Goal: Understand process/instructions

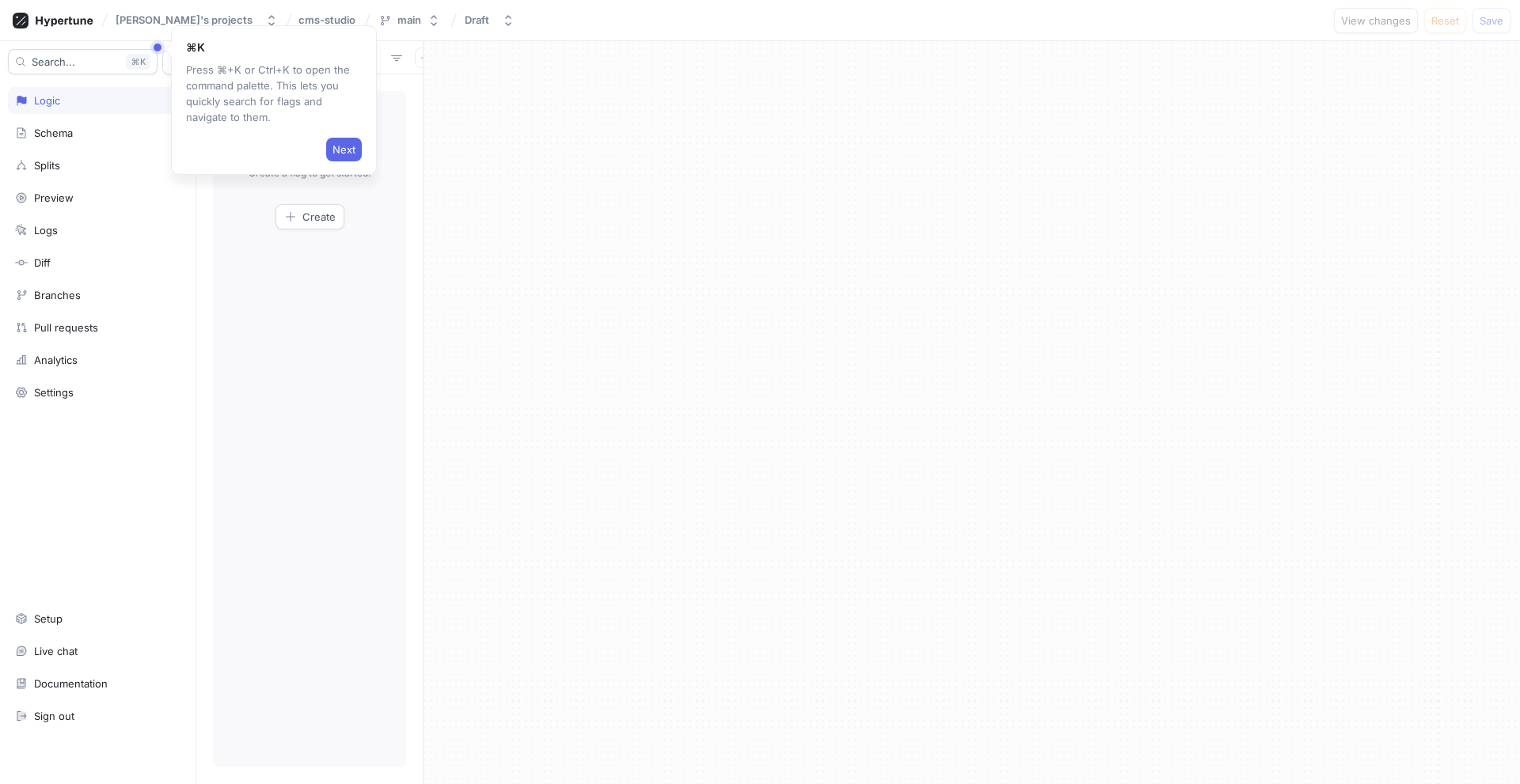
click at [350, 148] on span "Next" at bounding box center [344, 149] width 23 height 10
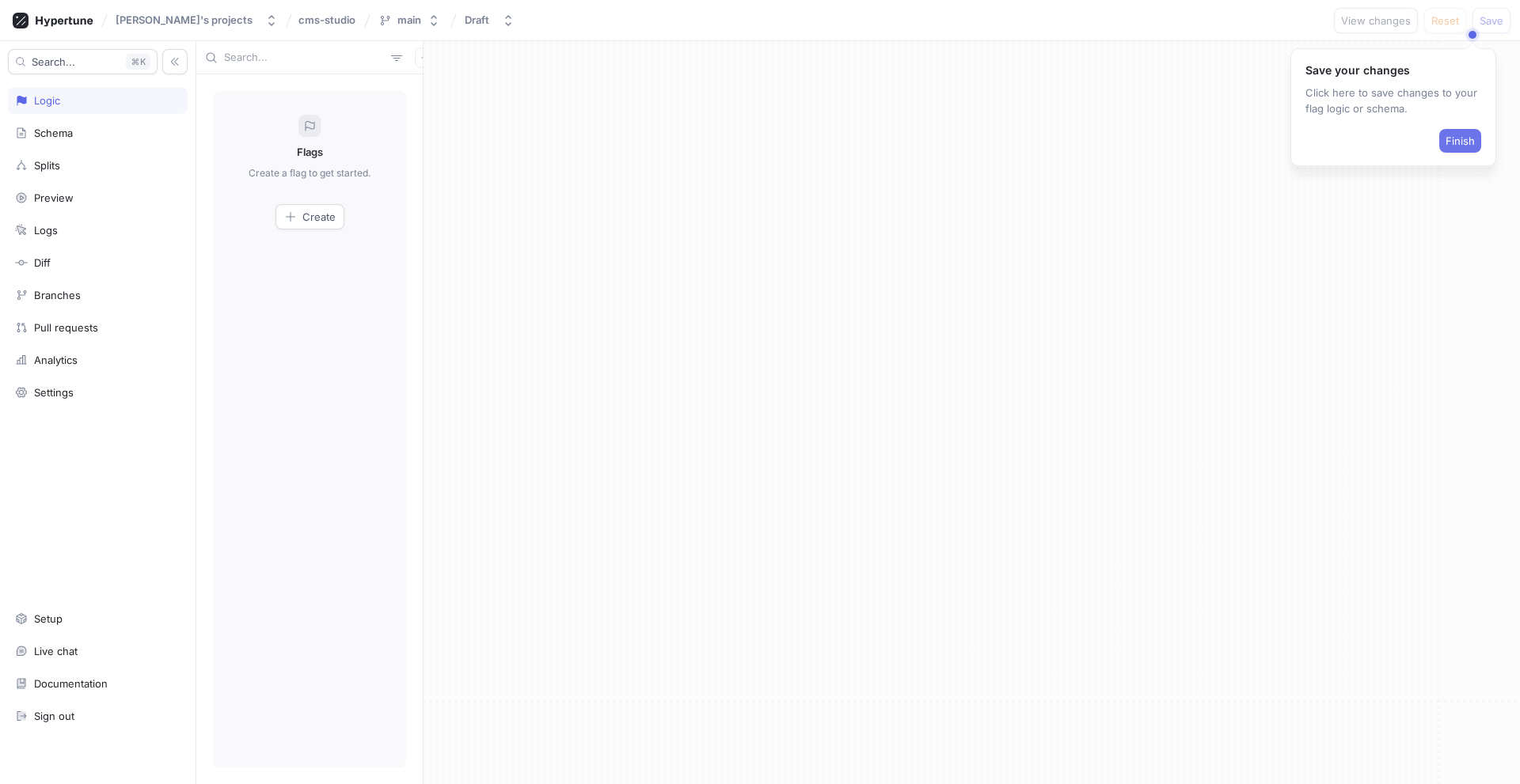
click at [1468, 145] on span "Finish" at bounding box center [1461, 142] width 30 height 10
click at [133, 131] on div "Schema" at bounding box center [97, 133] width 165 height 13
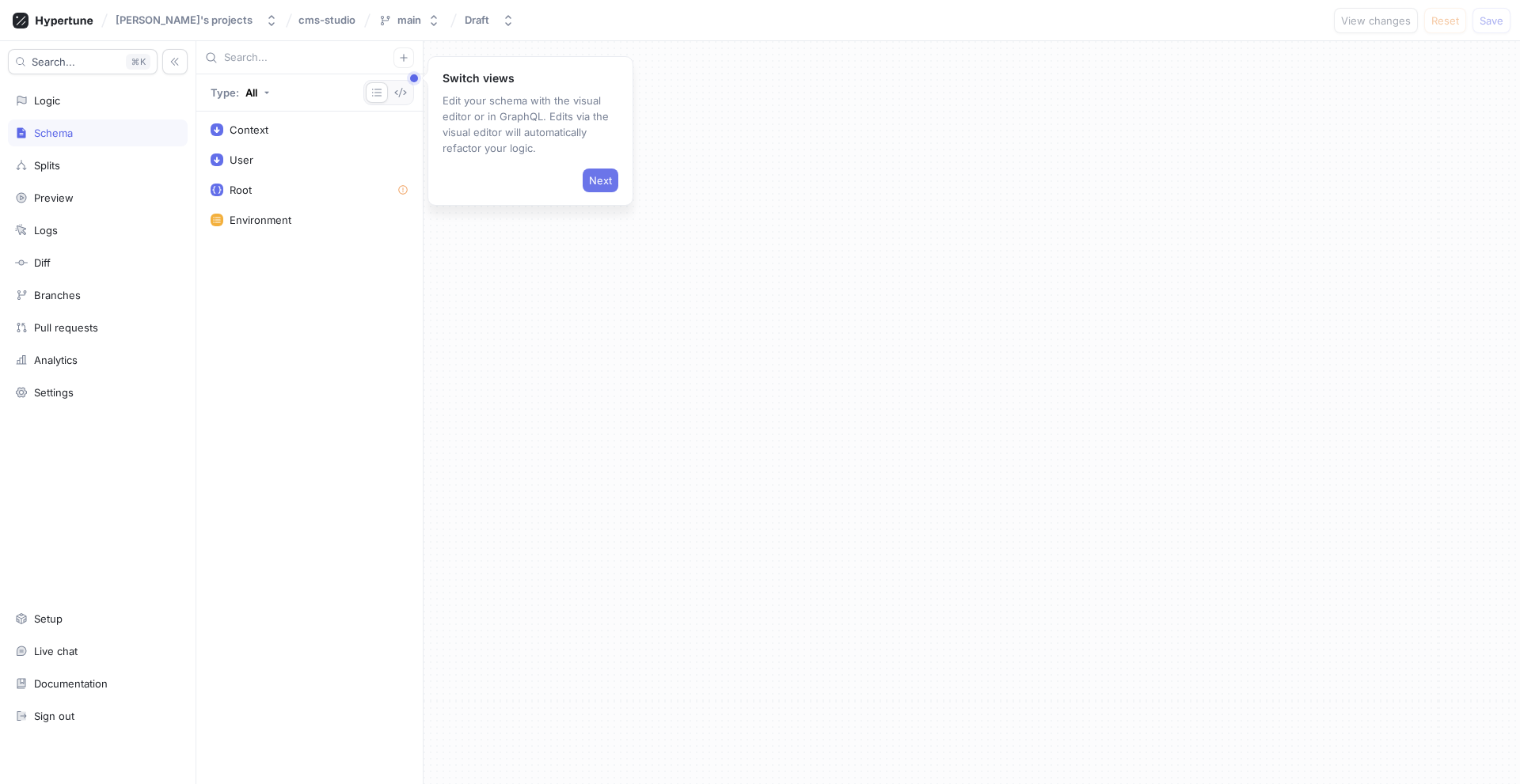
click at [606, 181] on span "Next" at bounding box center [600, 180] width 23 height 10
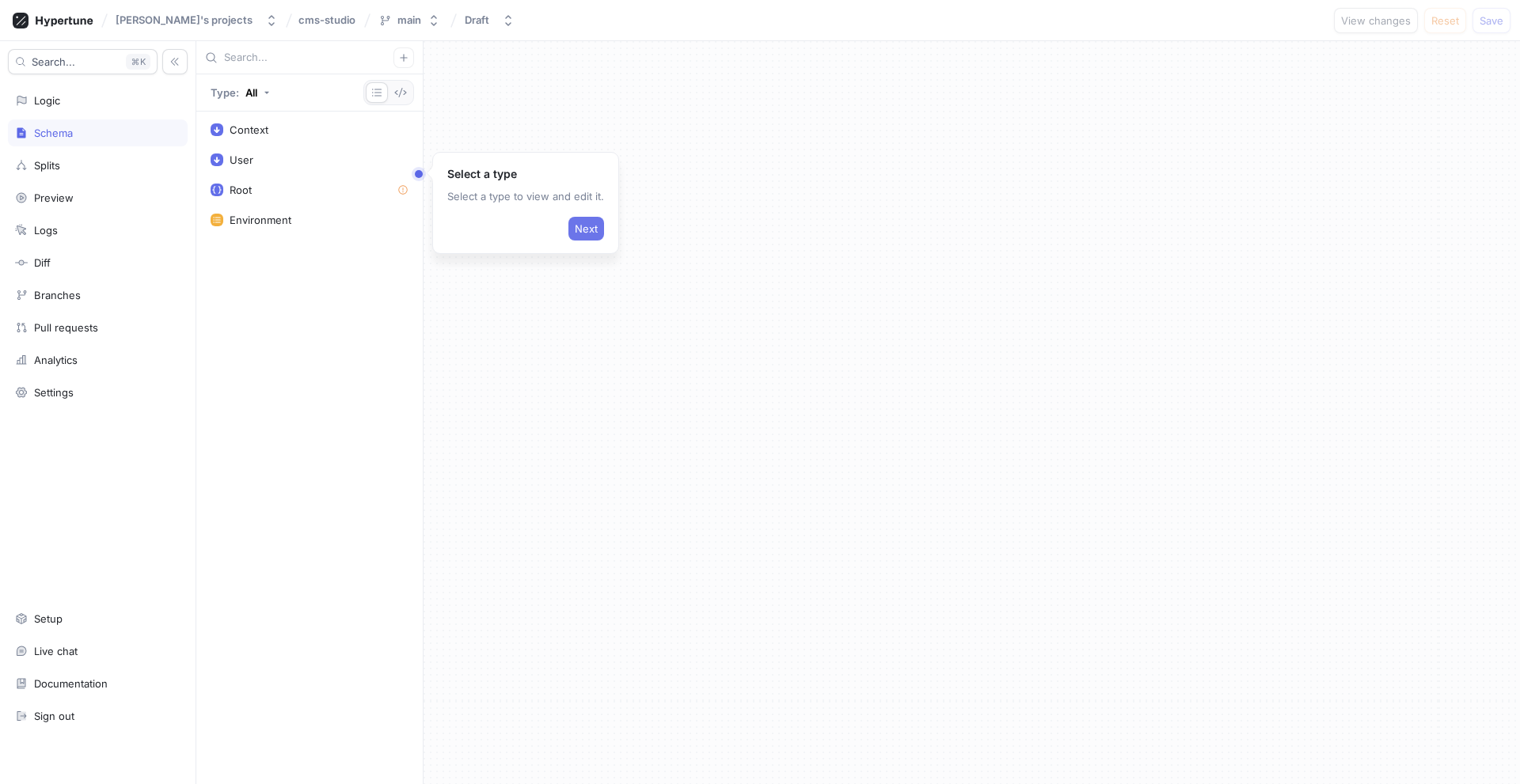
click at [574, 232] on span "Next" at bounding box center [585, 229] width 23 height 10
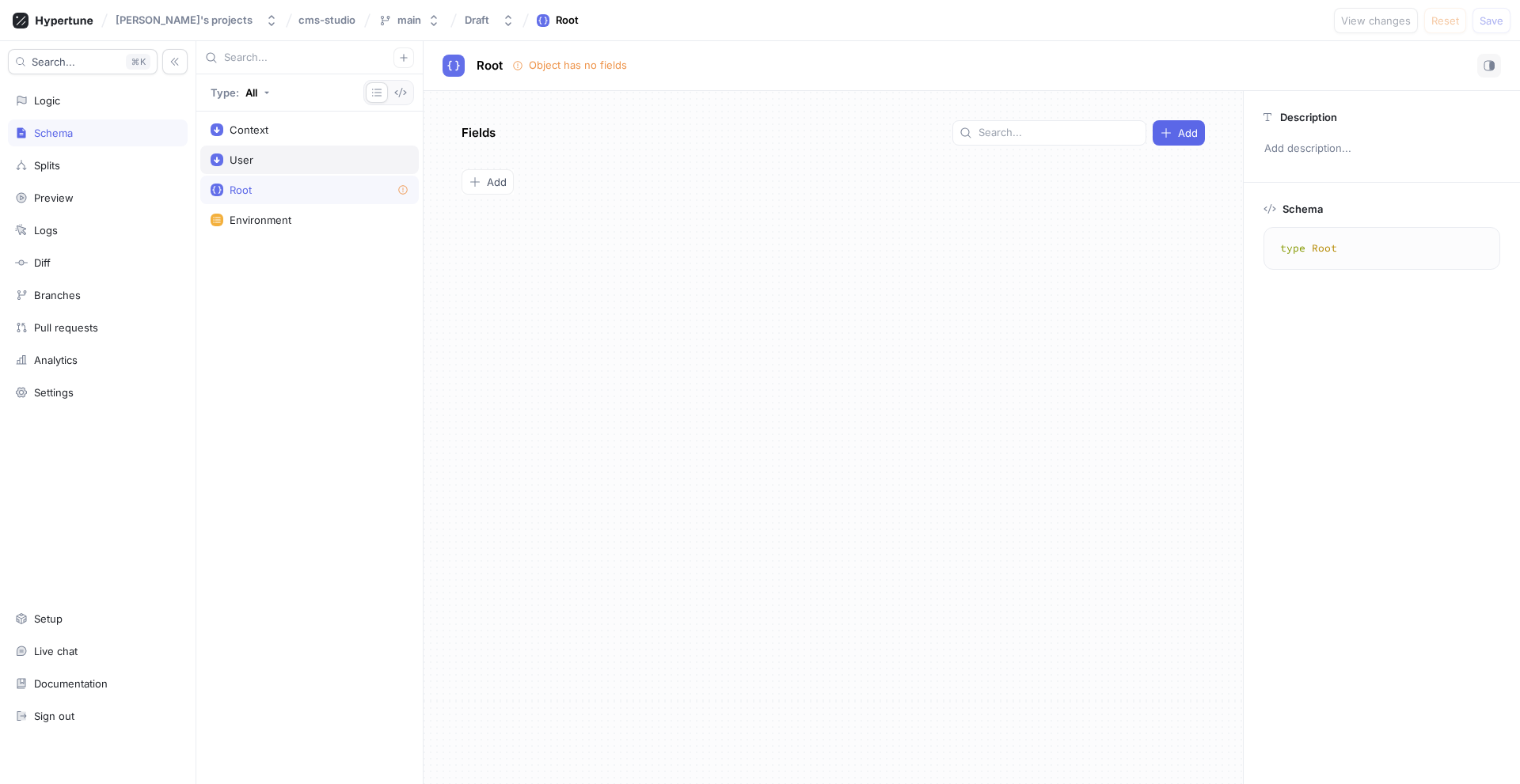
click at [307, 156] on div "User" at bounding box center [310, 159] width 198 height 13
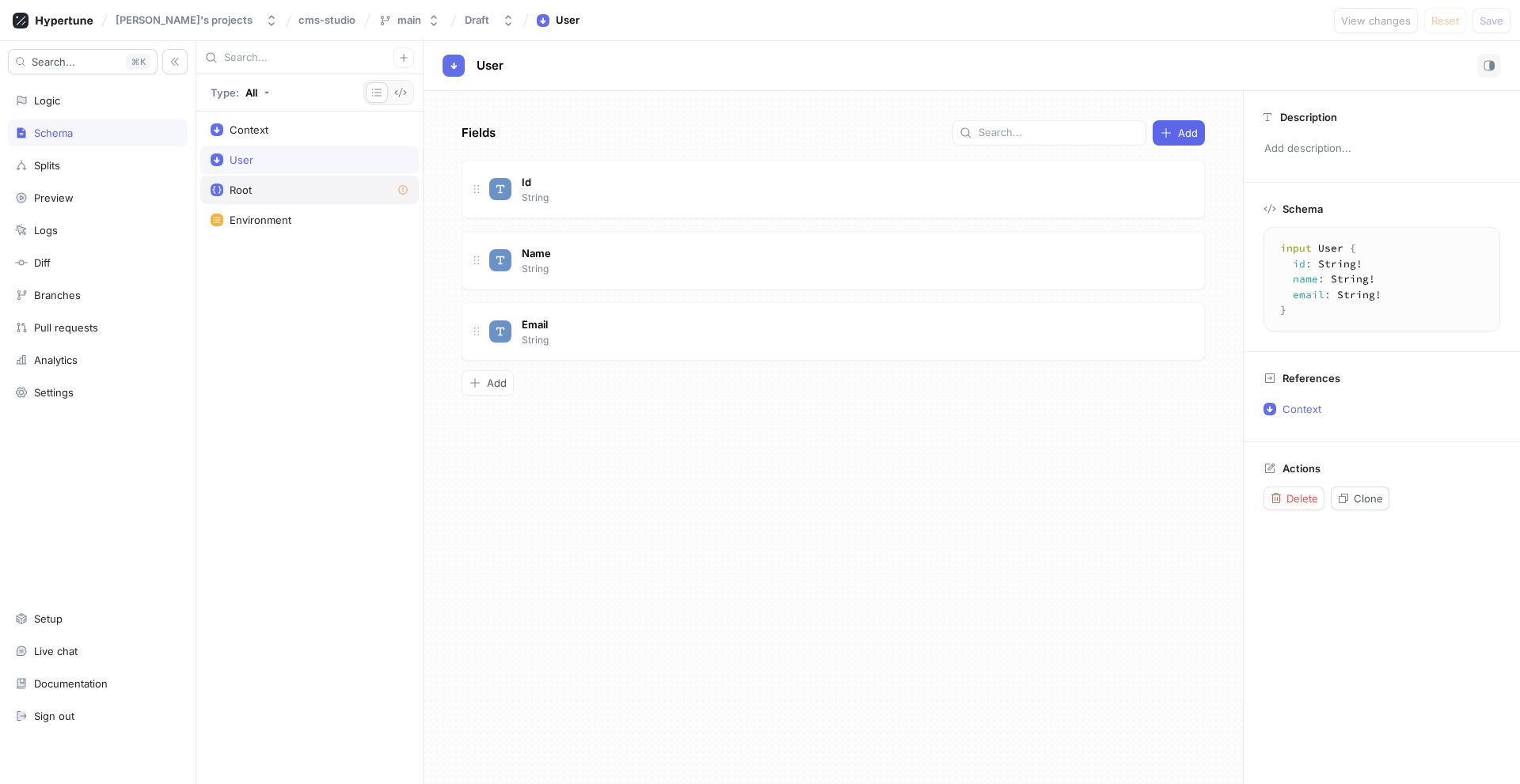
click at [300, 183] on div "Root" at bounding box center [310, 189] width 198 height 13
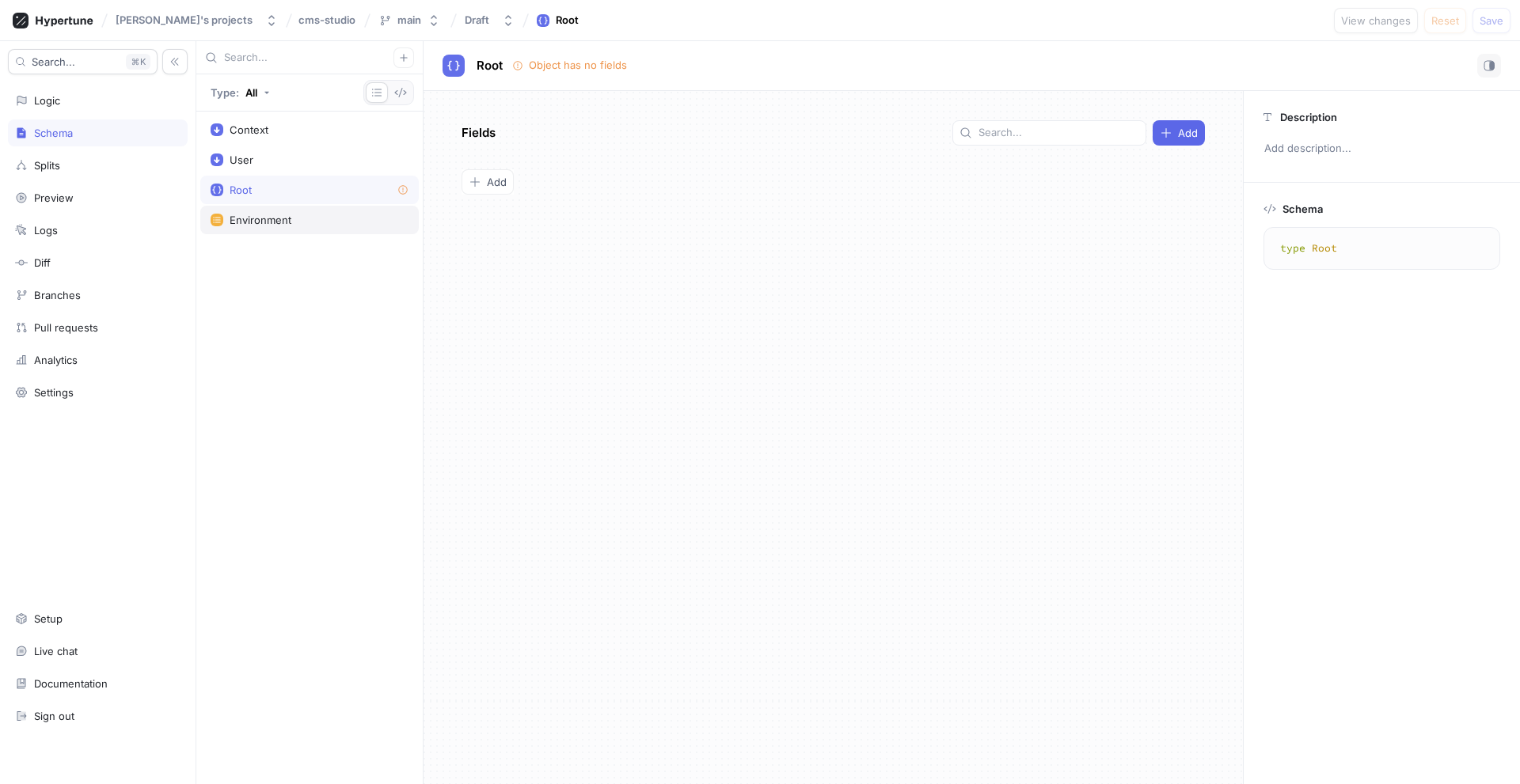
click at [309, 227] on div "Environment" at bounding box center [309, 220] width 219 height 29
type textarea "enum Environment { development, production, test }"
